Goal: Check status

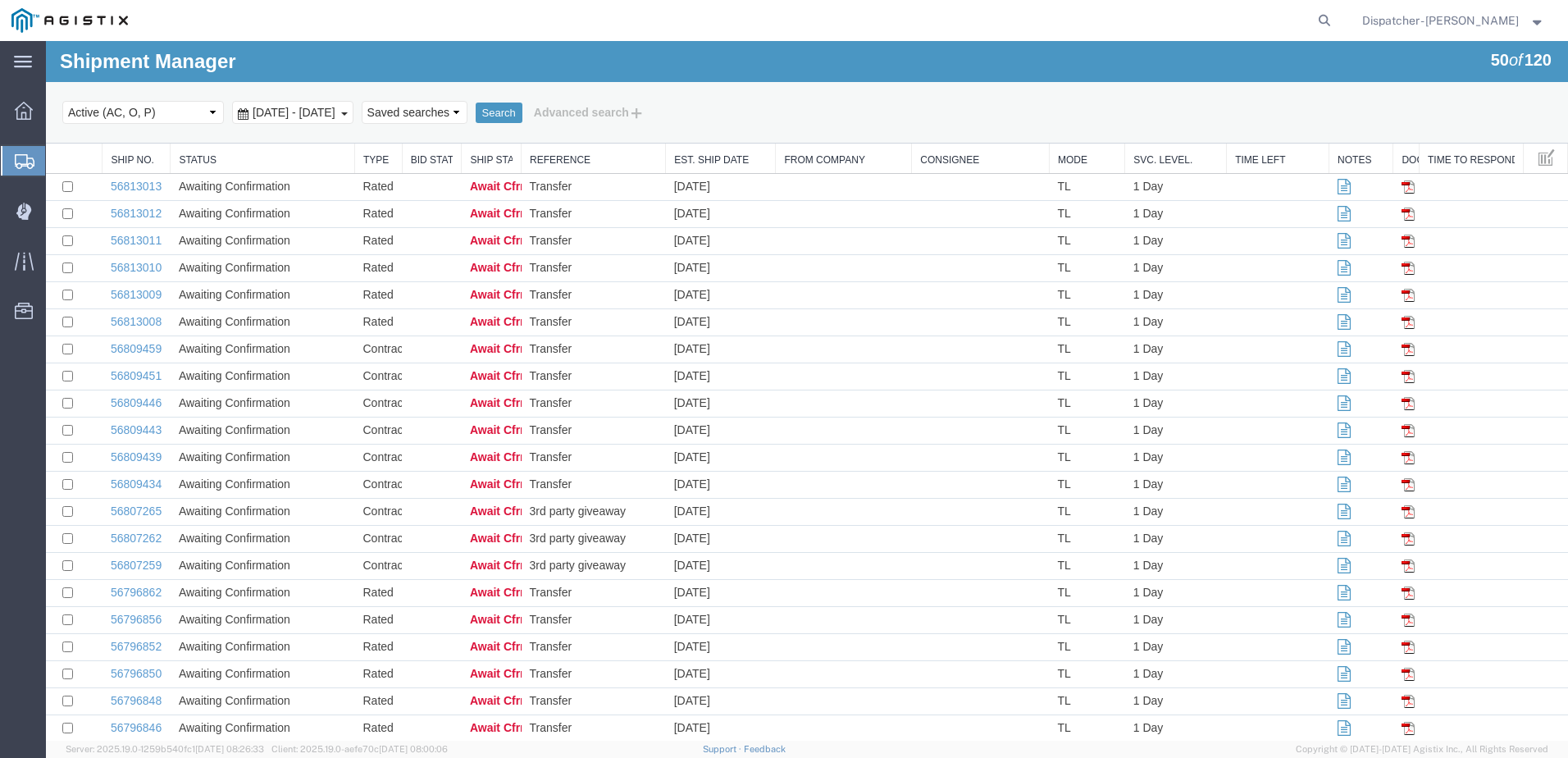
click at [285, 111] on span "[DATE] - [DATE]" at bounding box center [294, 113] width 91 height 13
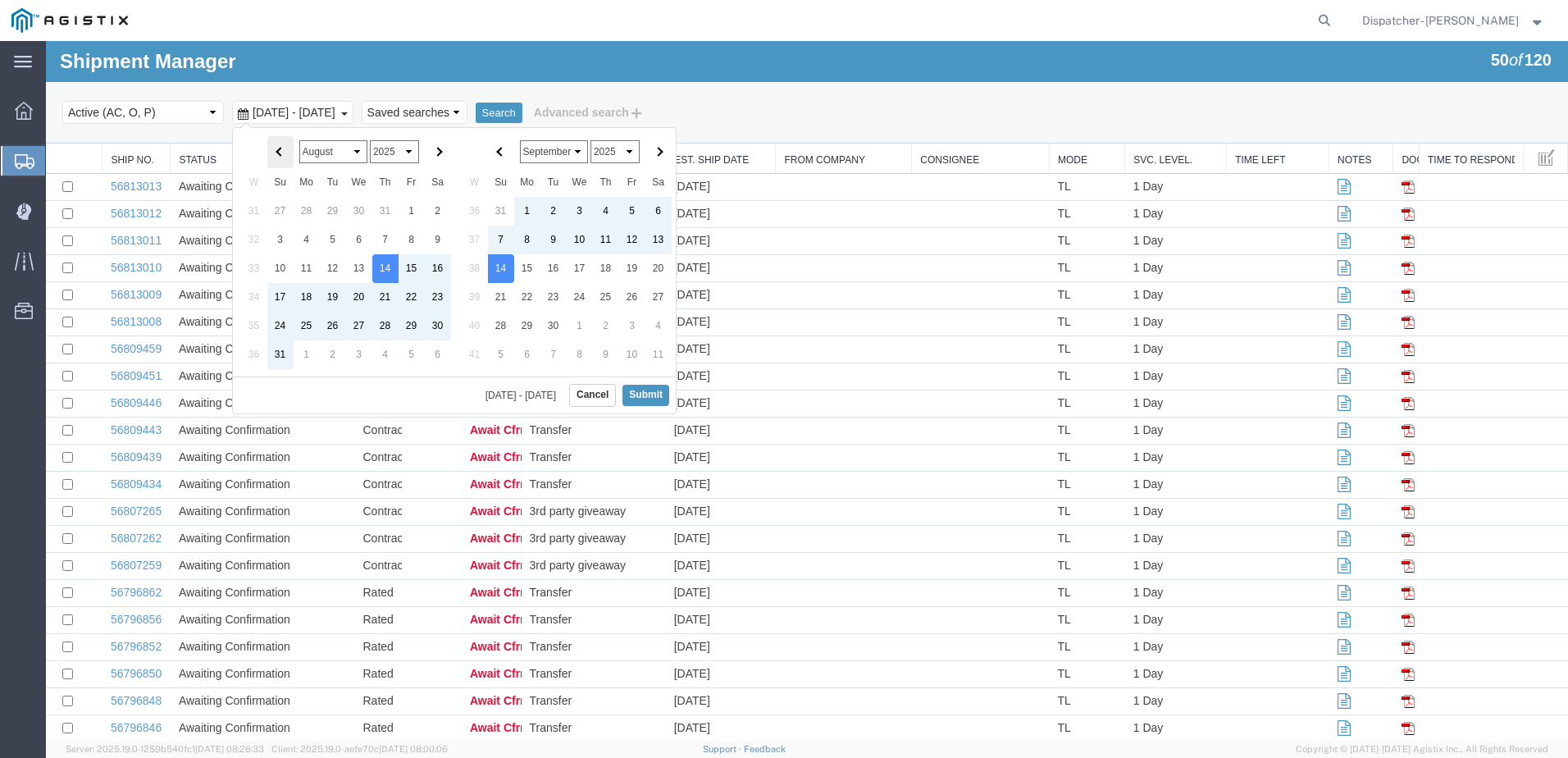
click at [283, 153] on span at bounding box center [280, 152] width 9 height 9
drag, startPoint x: 304, startPoint y: 233, endPoint x: 286, endPoint y: 238, distance: 18.7
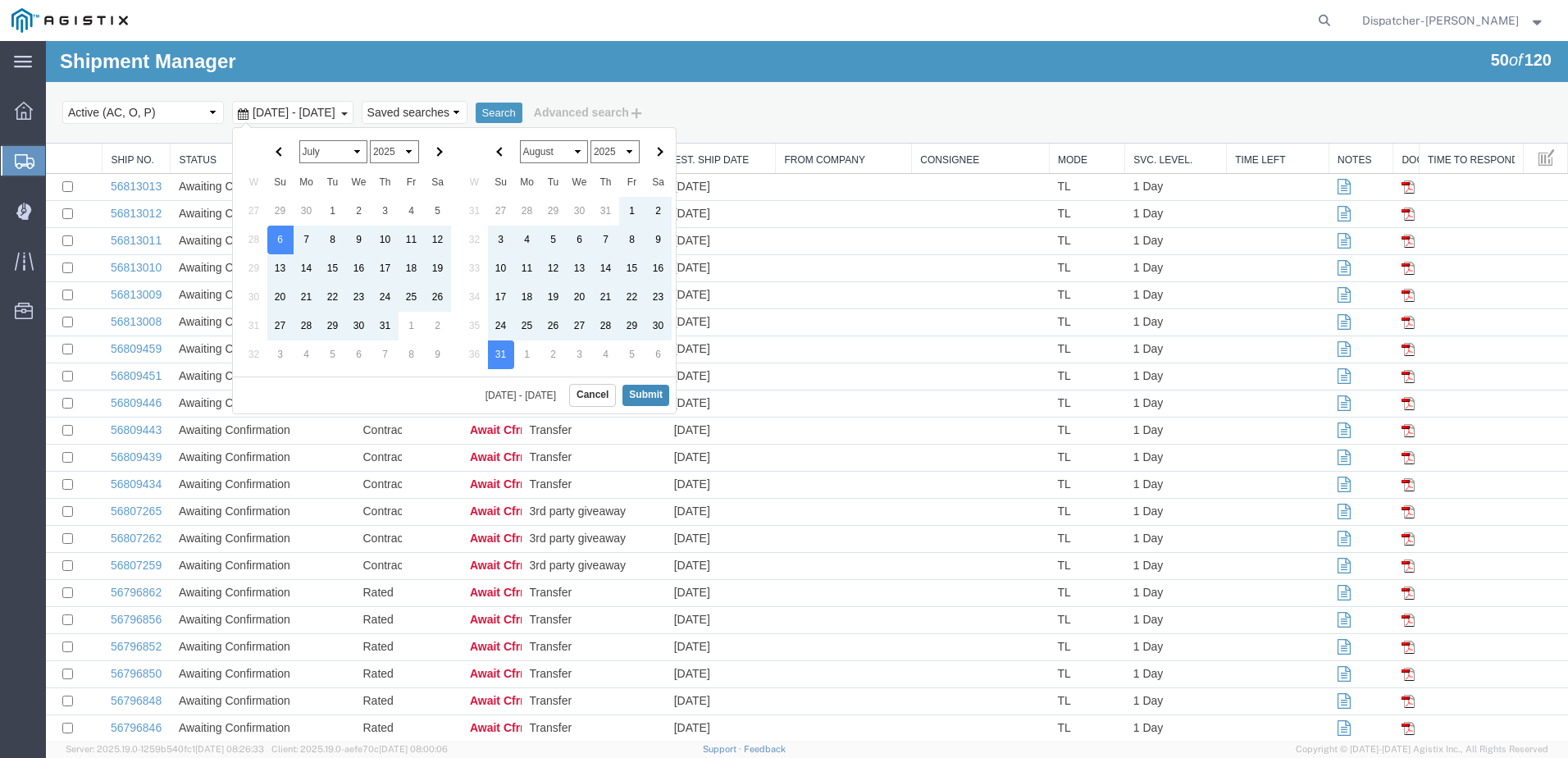
click at [655, 392] on button "Submit" at bounding box center [645, 395] width 47 height 20
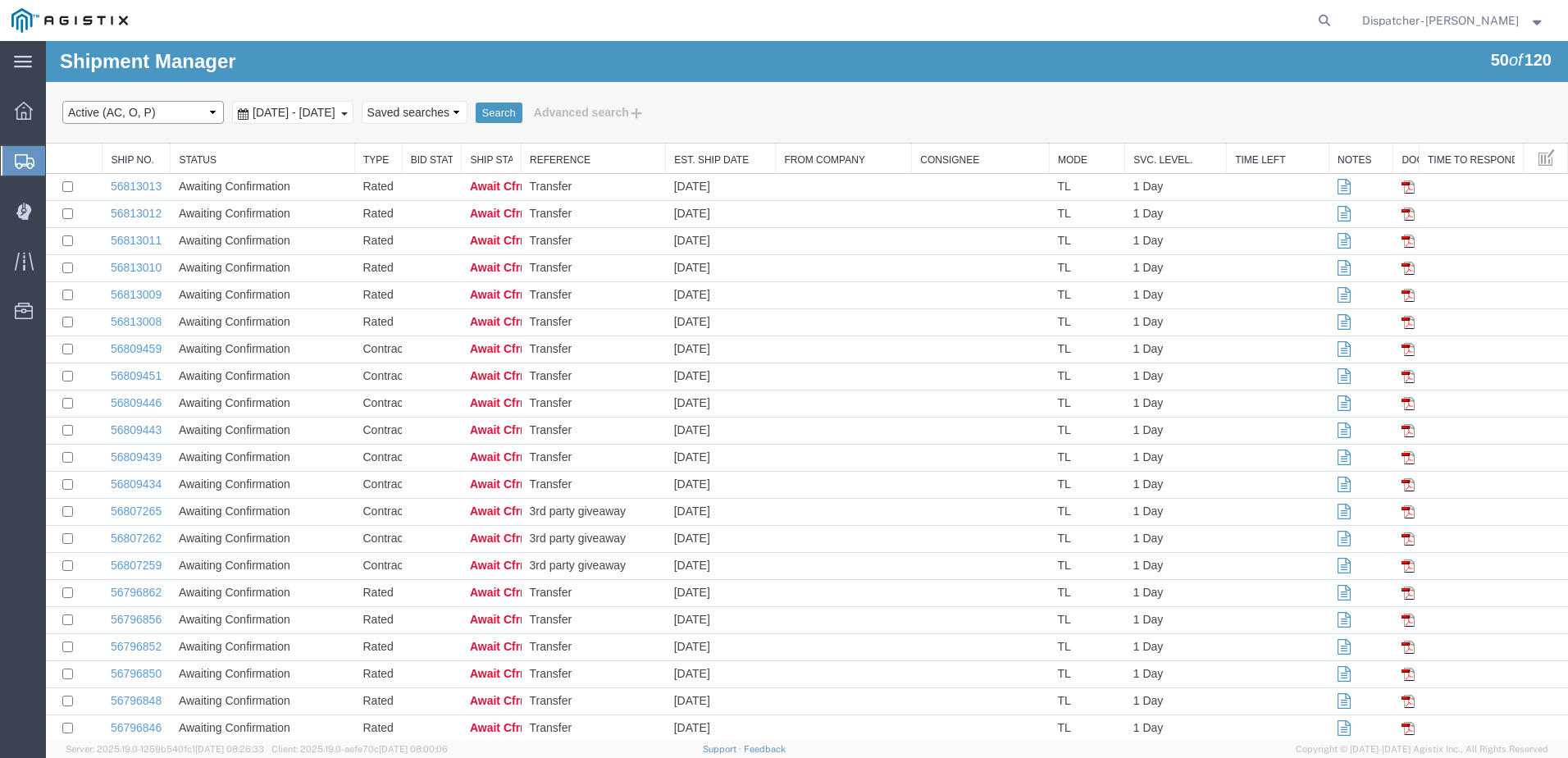
click at [218, 110] on select "Select status Active (AC, O, P) All Approved Awaiting Confirmation (AC) Booked …" at bounding box center [142, 112] width 162 height 23
select select "ALL"
click at [62, 101] on select "Select status Active (AC, O, P) All Approved Awaiting Confirmation (AC) Booked …" at bounding box center [142, 112] width 162 height 23
click at [523, 112] on button "Search" at bounding box center [499, 113] width 47 height 21
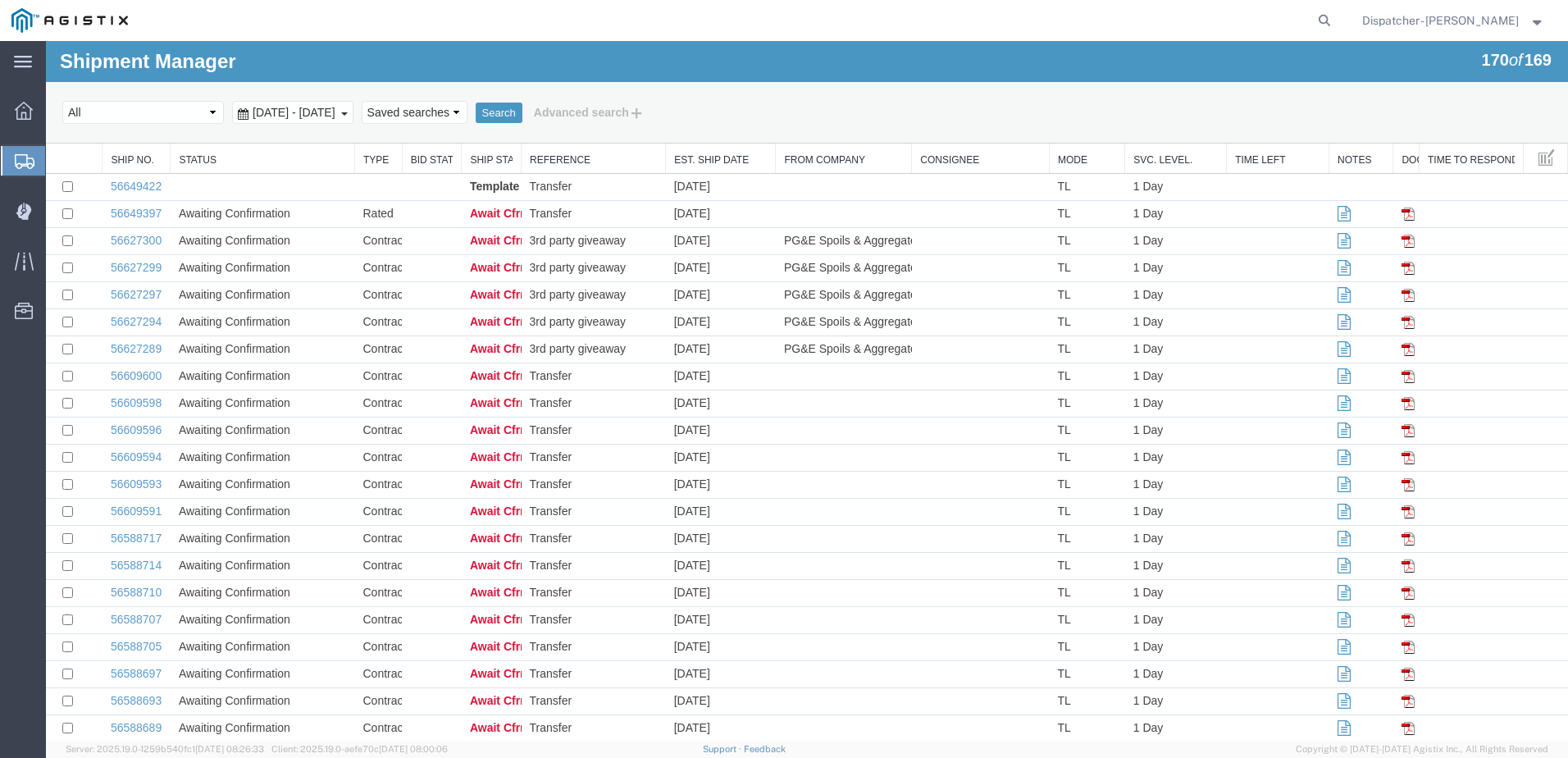
click at [340, 112] on span "[DATE] - [DATE]" at bounding box center [294, 113] width 91 height 13
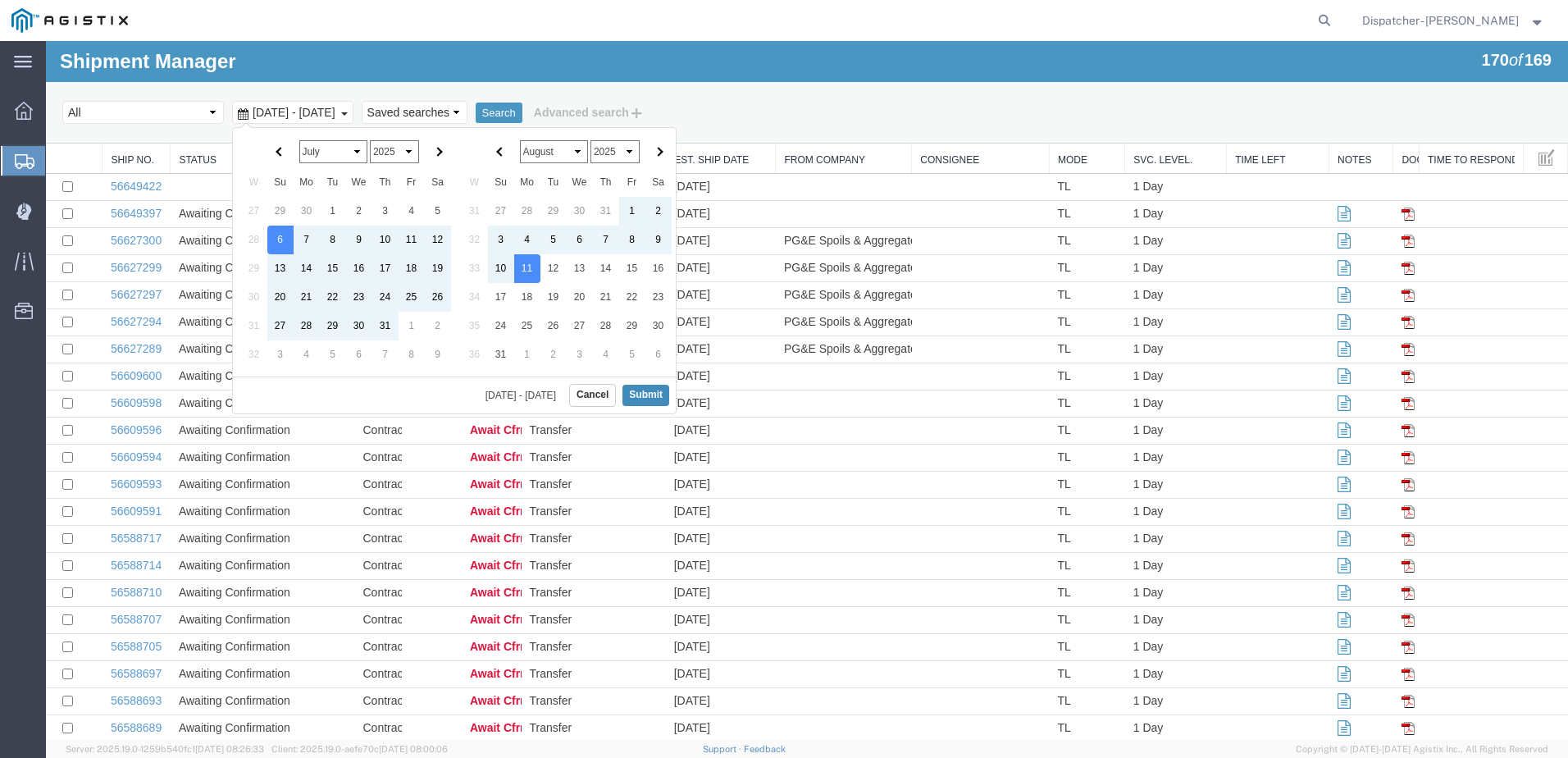
click at [653, 396] on button "Submit" at bounding box center [645, 395] width 47 height 20
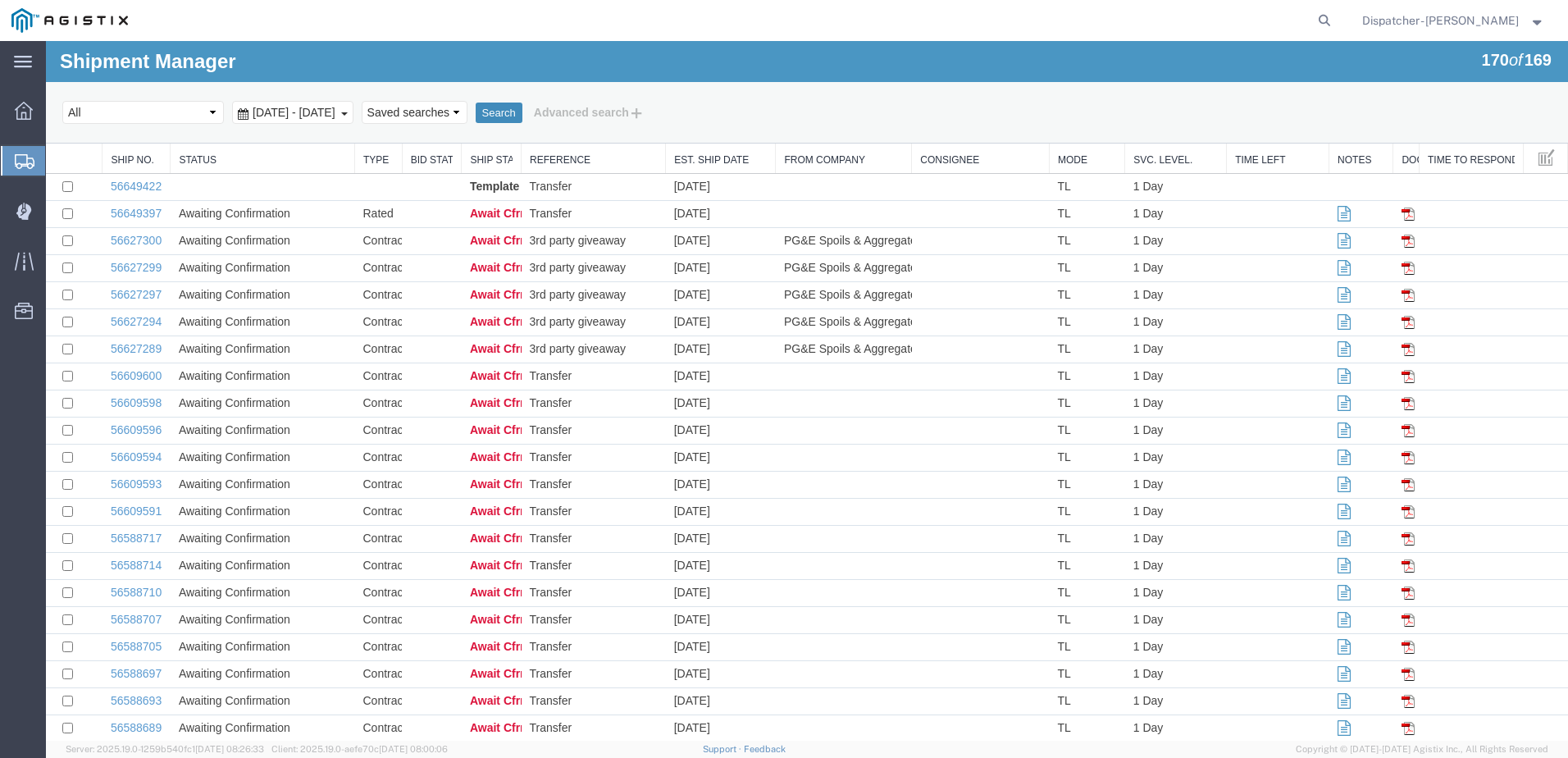
click at [523, 105] on button "Search" at bounding box center [499, 113] width 47 height 21
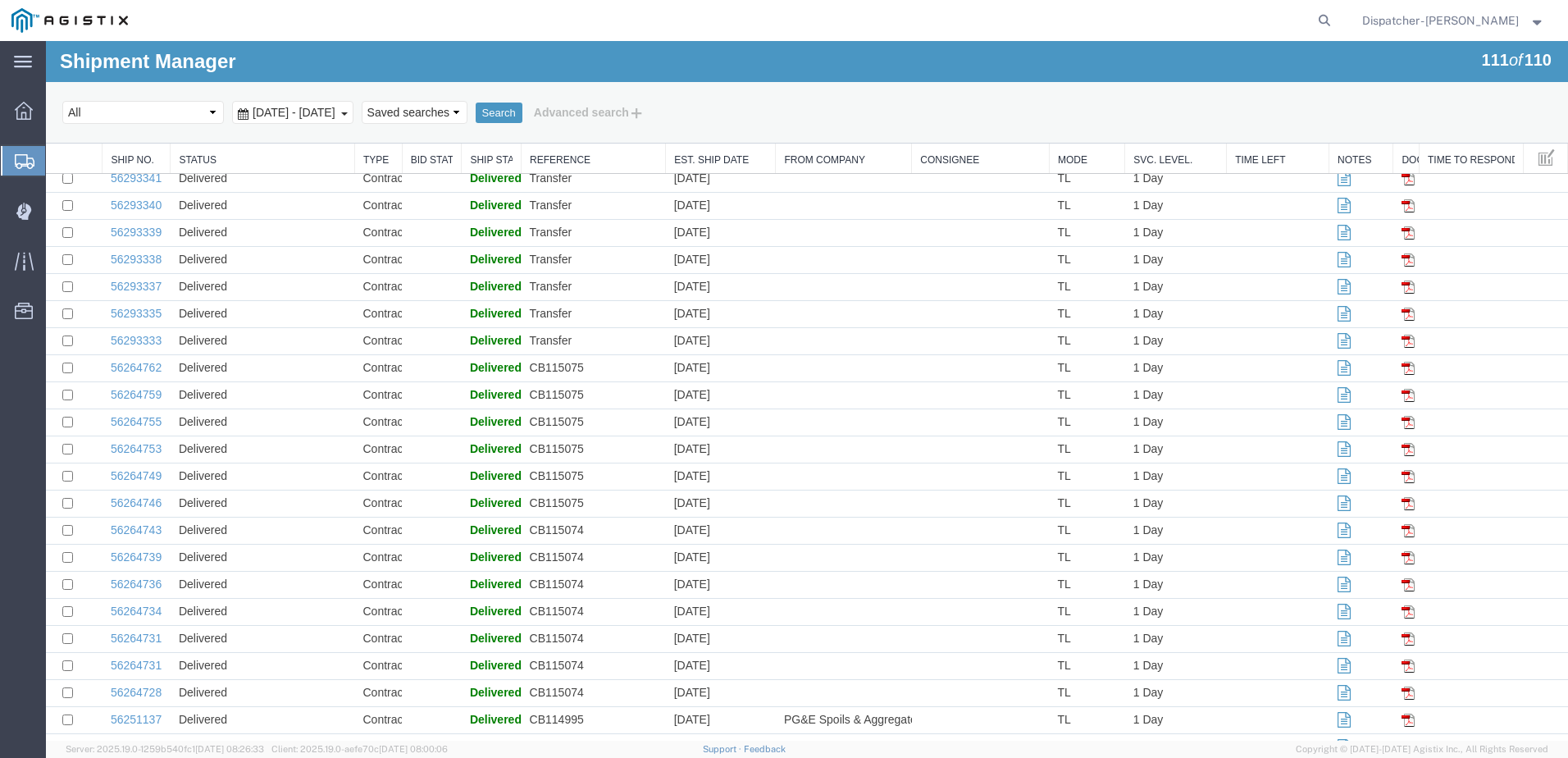
scroll to position [1421, 0]
